Goal: Task Accomplishment & Management: Complete application form

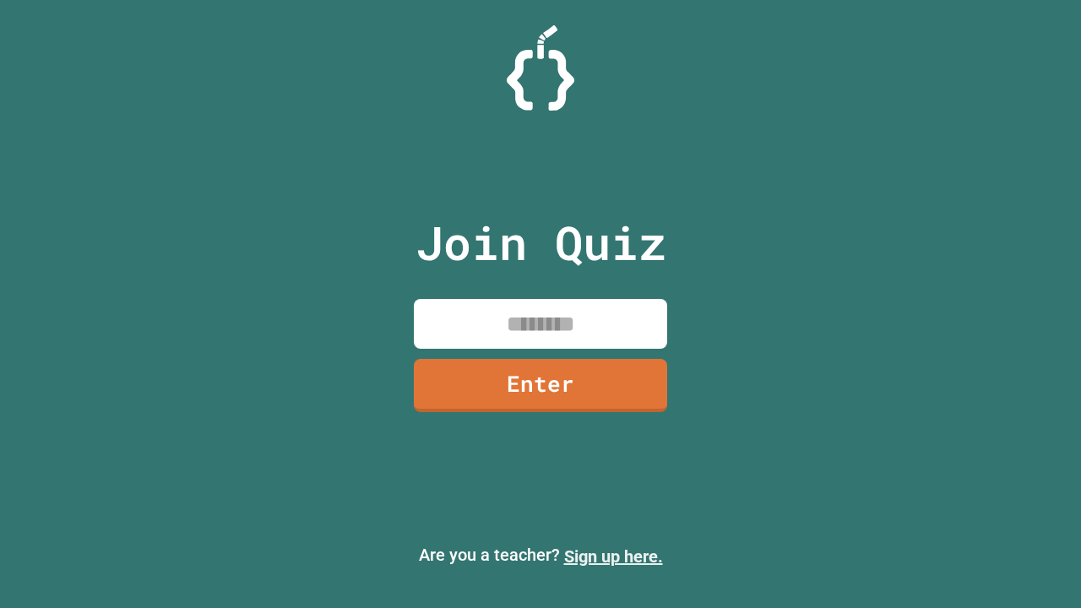
click at [613, 556] on link "Sign up here." at bounding box center [613, 556] width 99 height 20
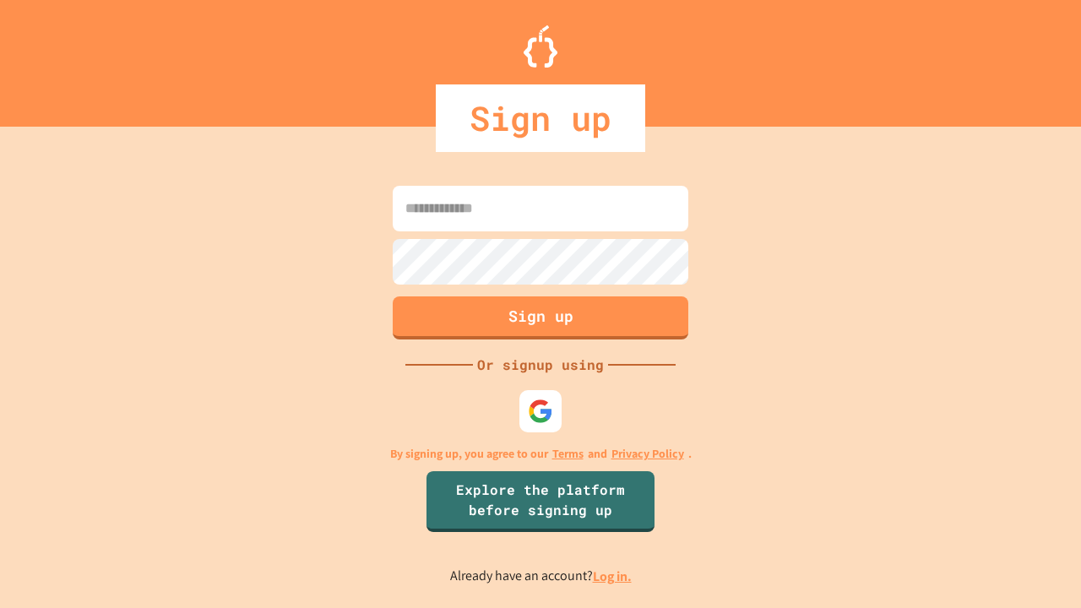
click at [613, 576] on link "Log in." at bounding box center [612, 576] width 39 height 18
